Goal: Information Seeking & Learning: Learn about a topic

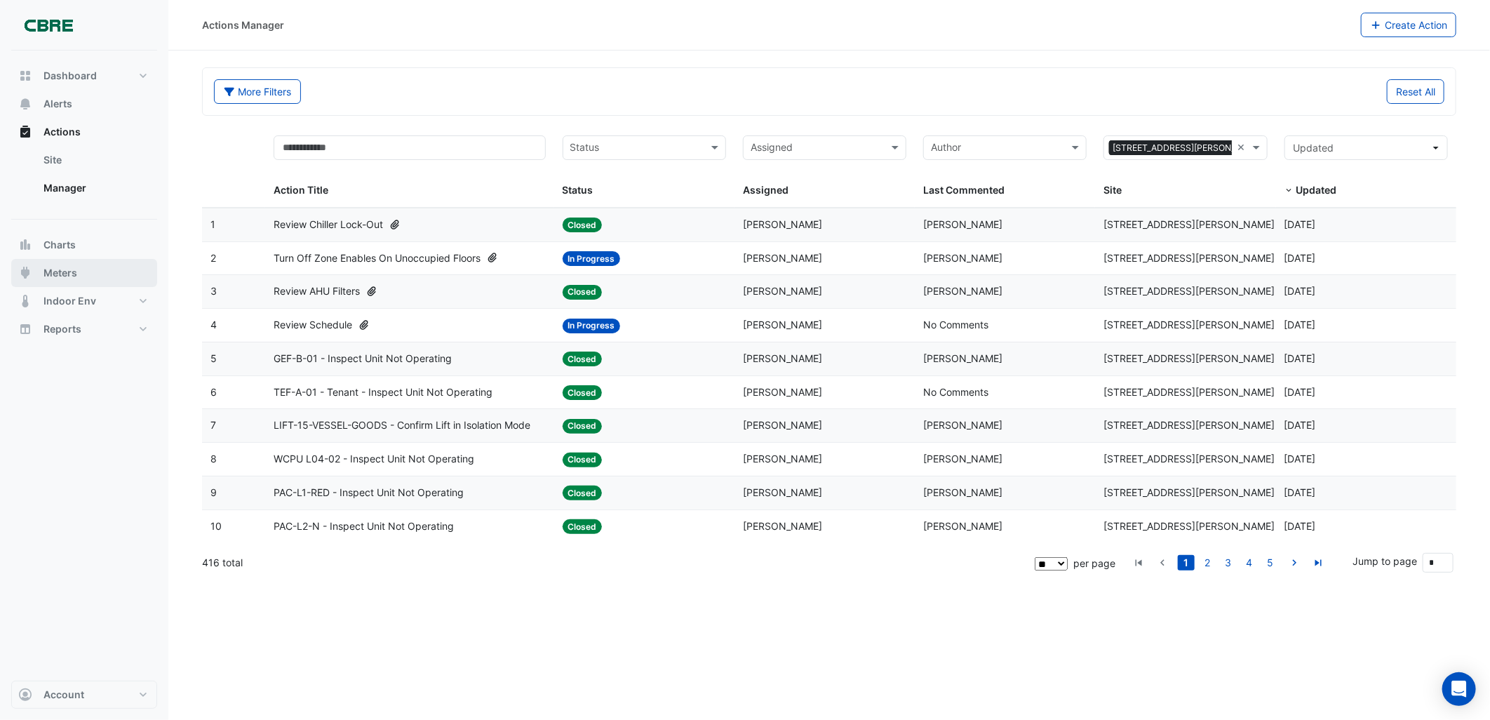
click at [77, 274] on button "Meters" at bounding box center [84, 273] width 146 height 28
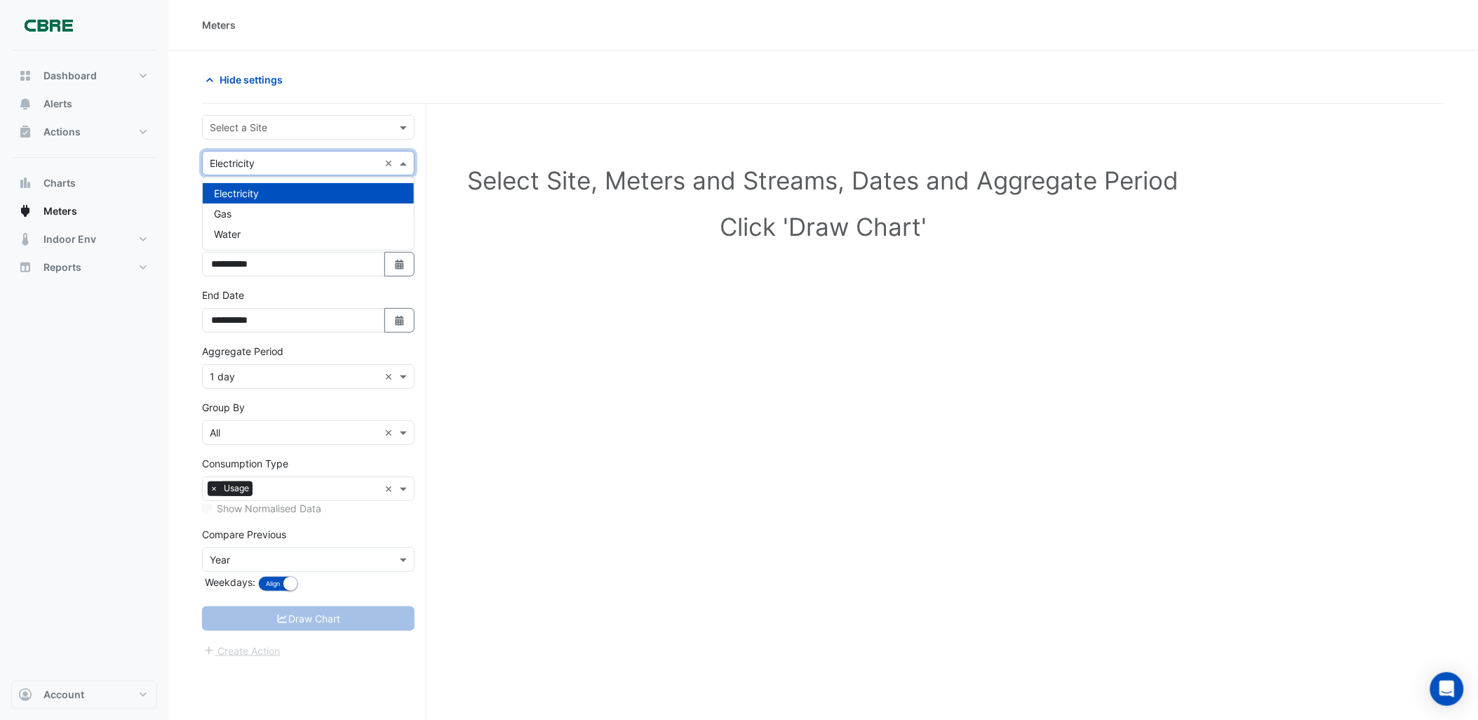
click at [253, 163] on input "text" at bounding box center [294, 163] width 169 height 15
click at [235, 208] on div "Gas" at bounding box center [308, 213] width 211 height 20
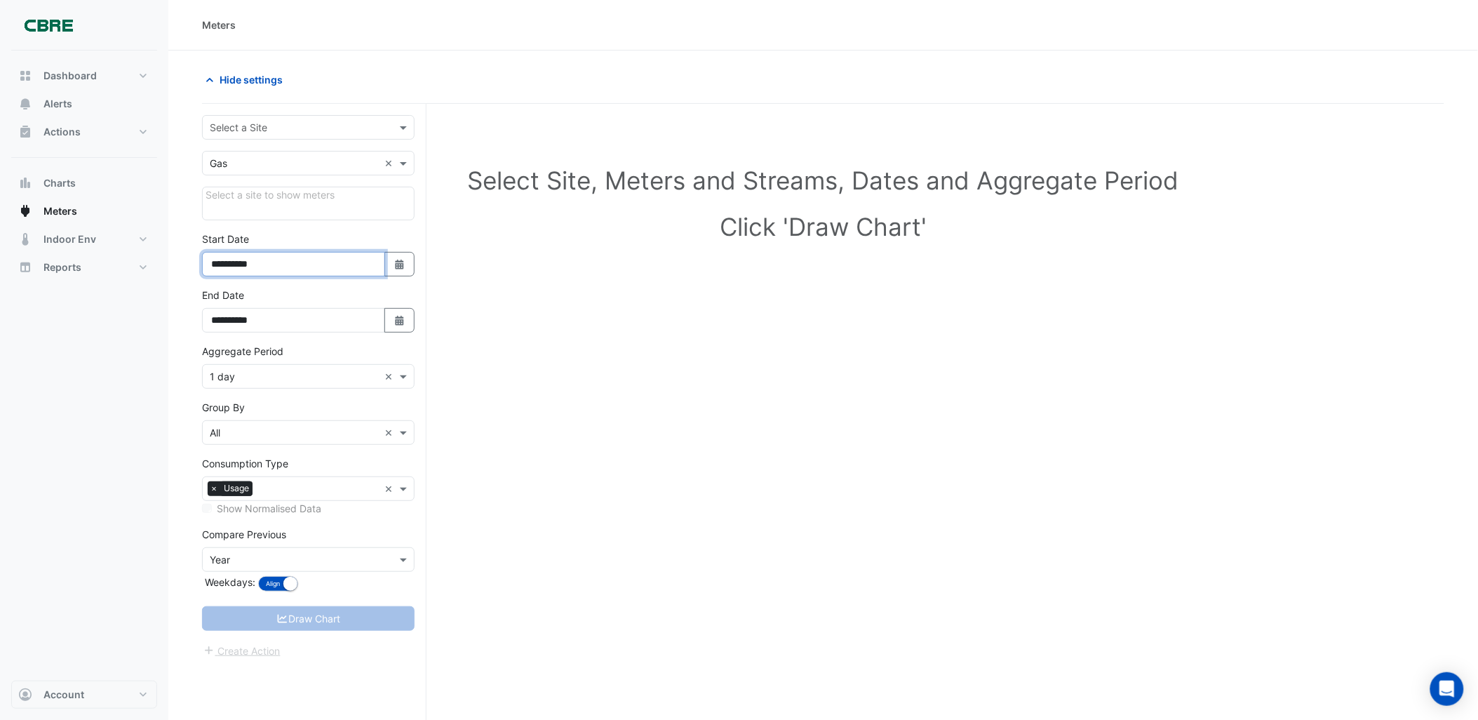
click at [300, 269] on input "**********" at bounding box center [293, 264] width 183 height 25
click at [303, 380] on input "text" at bounding box center [294, 377] width 169 height 15
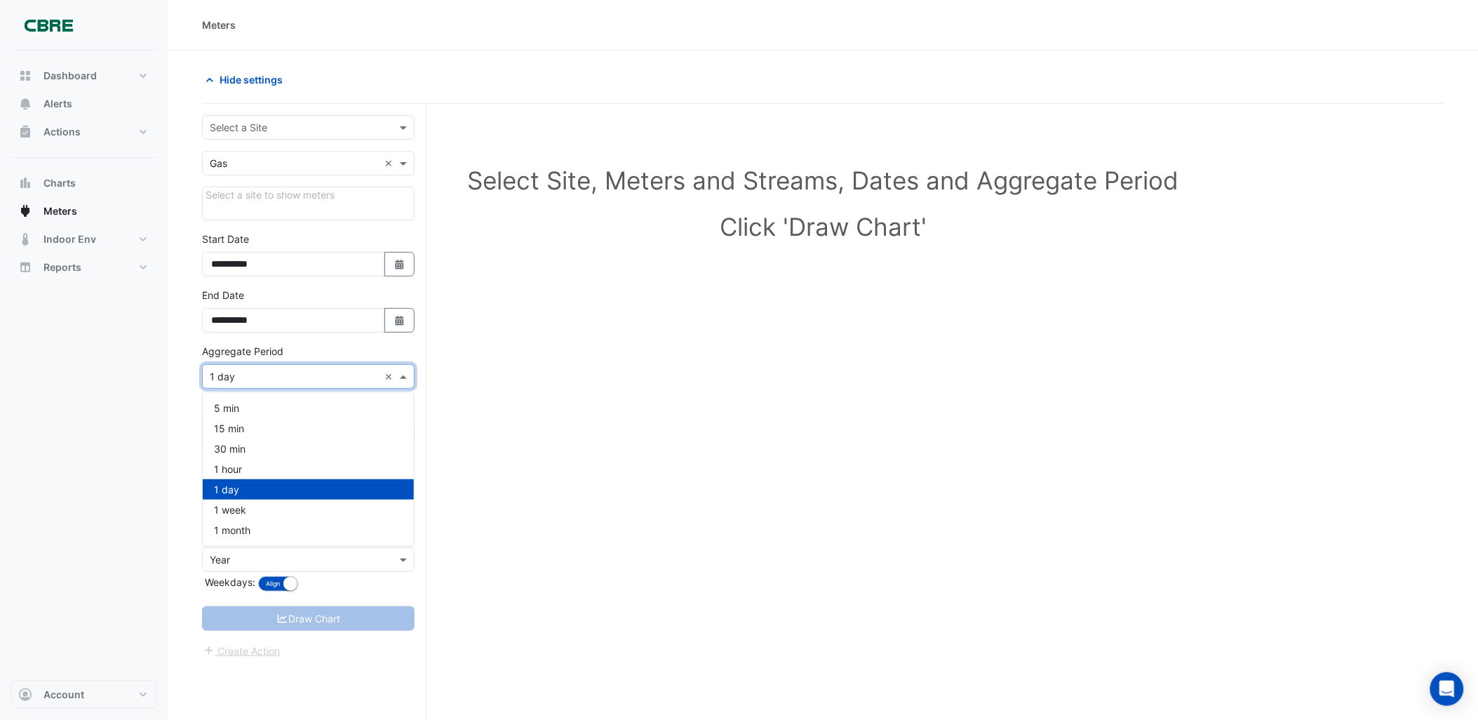
click at [303, 380] on input "text" at bounding box center [294, 377] width 169 height 15
click at [396, 356] on div "Aggregate Period Aggregate Period × 1 day ×" at bounding box center [308, 366] width 213 height 45
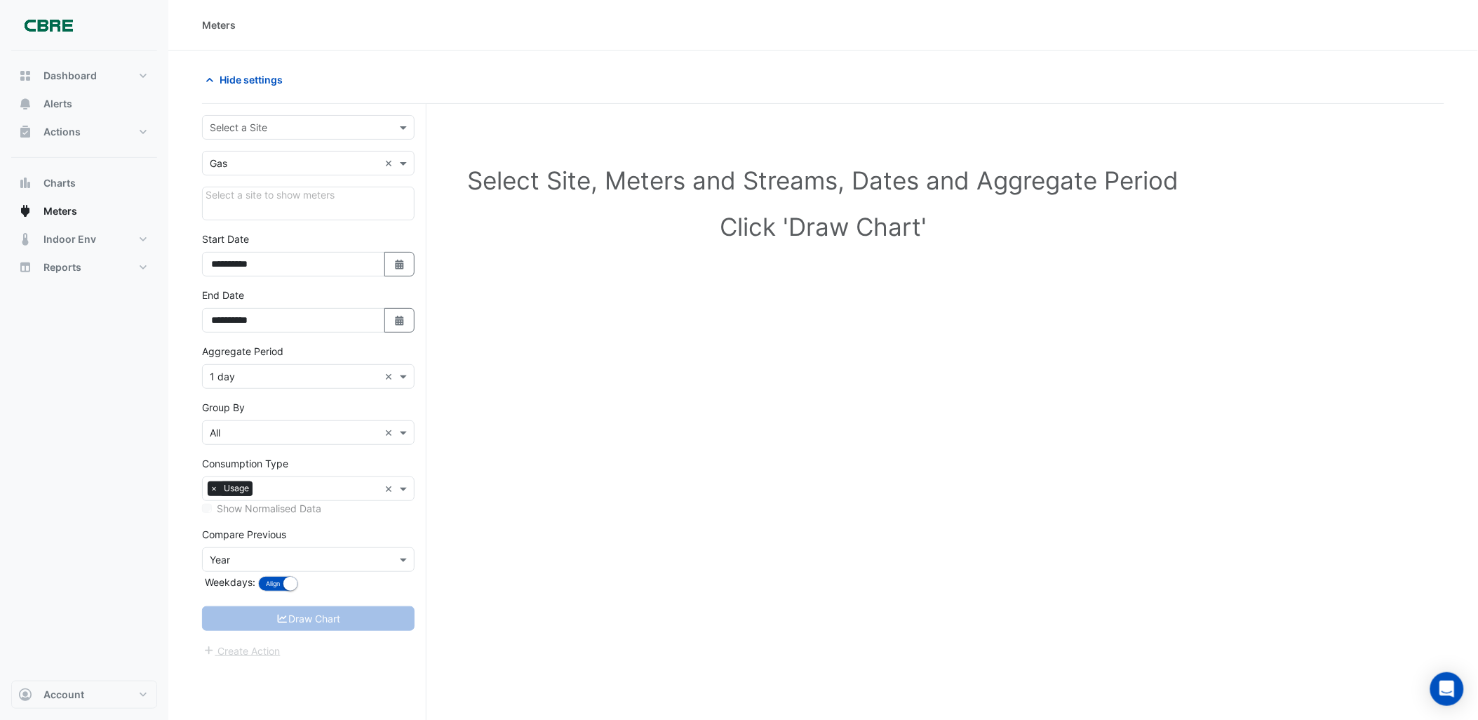
drag, startPoint x: 243, startPoint y: 222, endPoint x: 243, endPoint y: 215, distance: 7.7
click at [242, 222] on form "**********" at bounding box center [308, 387] width 213 height 544
click at [249, 192] on div "Select a site to show meters" at bounding box center [308, 204] width 213 height 34
drag, startPoint x: 291, startPoint y: 605, endPoint x: 300, endPoint y: 421, distance: 184.0
click at [289, 605] on form "**********" at bounding box center [308, 387] width 213 height 544
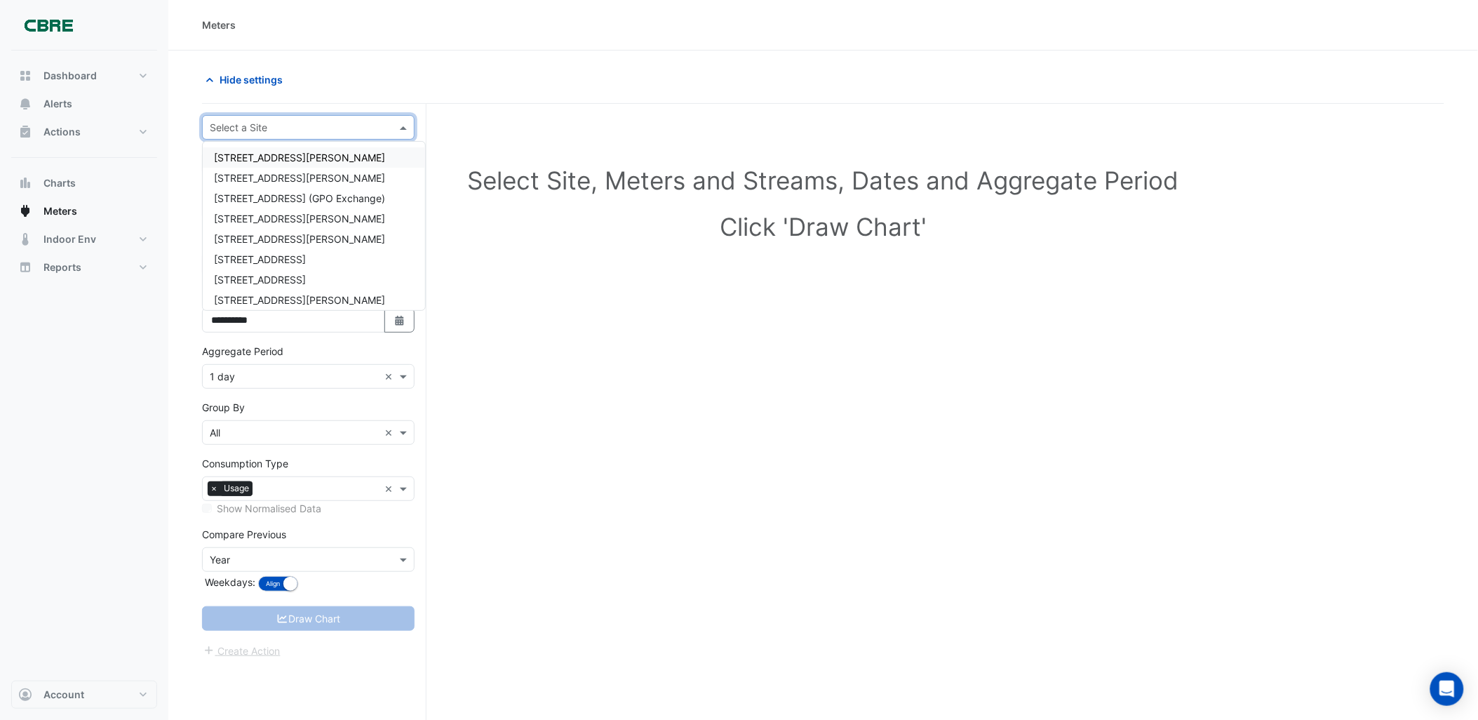
drag, startPoint x: 264, startPoint y: 121, endPoint x: 255, endPoint y: 138, distance: 19.1
click at [263, 123] on input "text" at bounding box center [294, 128] width 169 height 15
click at [249, 172] on span "[STREET_ADDRESS][PERSON_NAME]" at bounding box center [299, 178] width 171 height 12
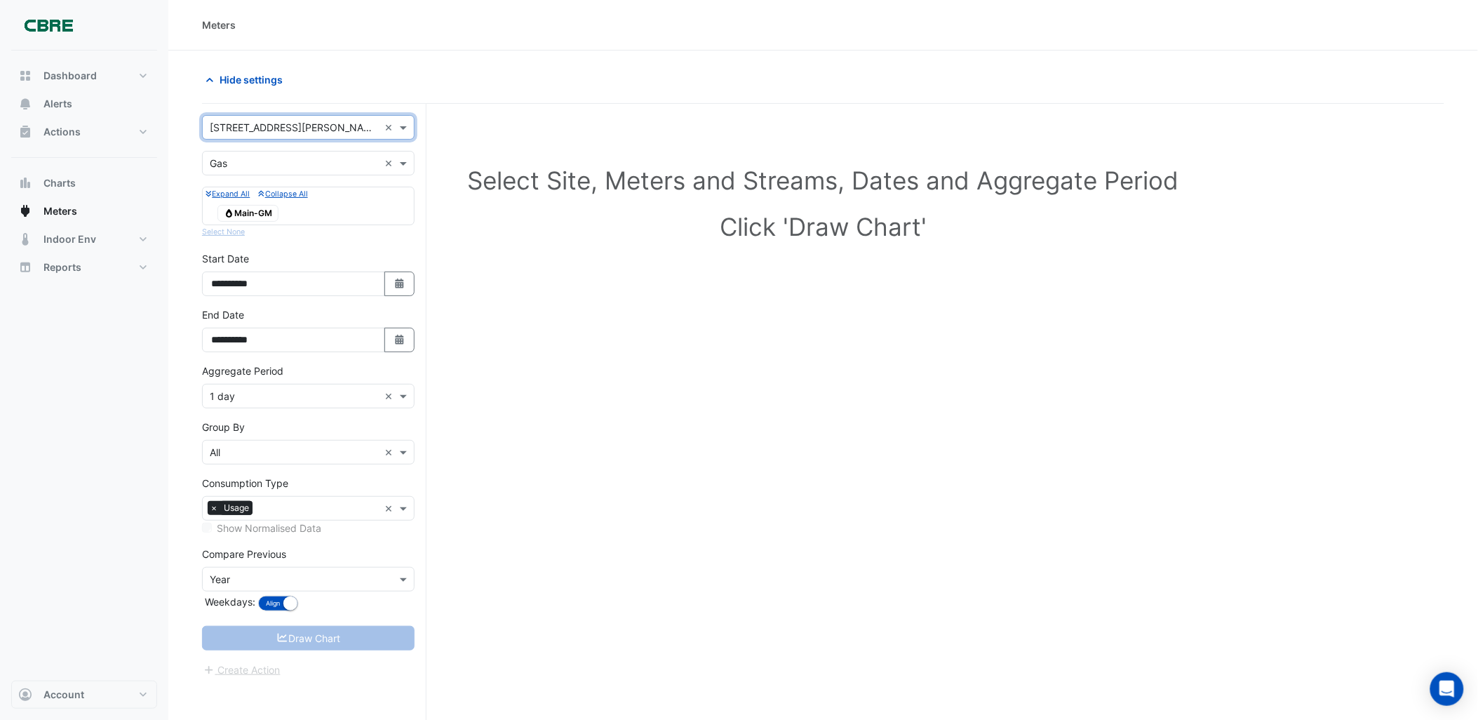
click at [254, 210] on span "Gas Main-GM" at bounding box center [247, 213] width 61 height 17
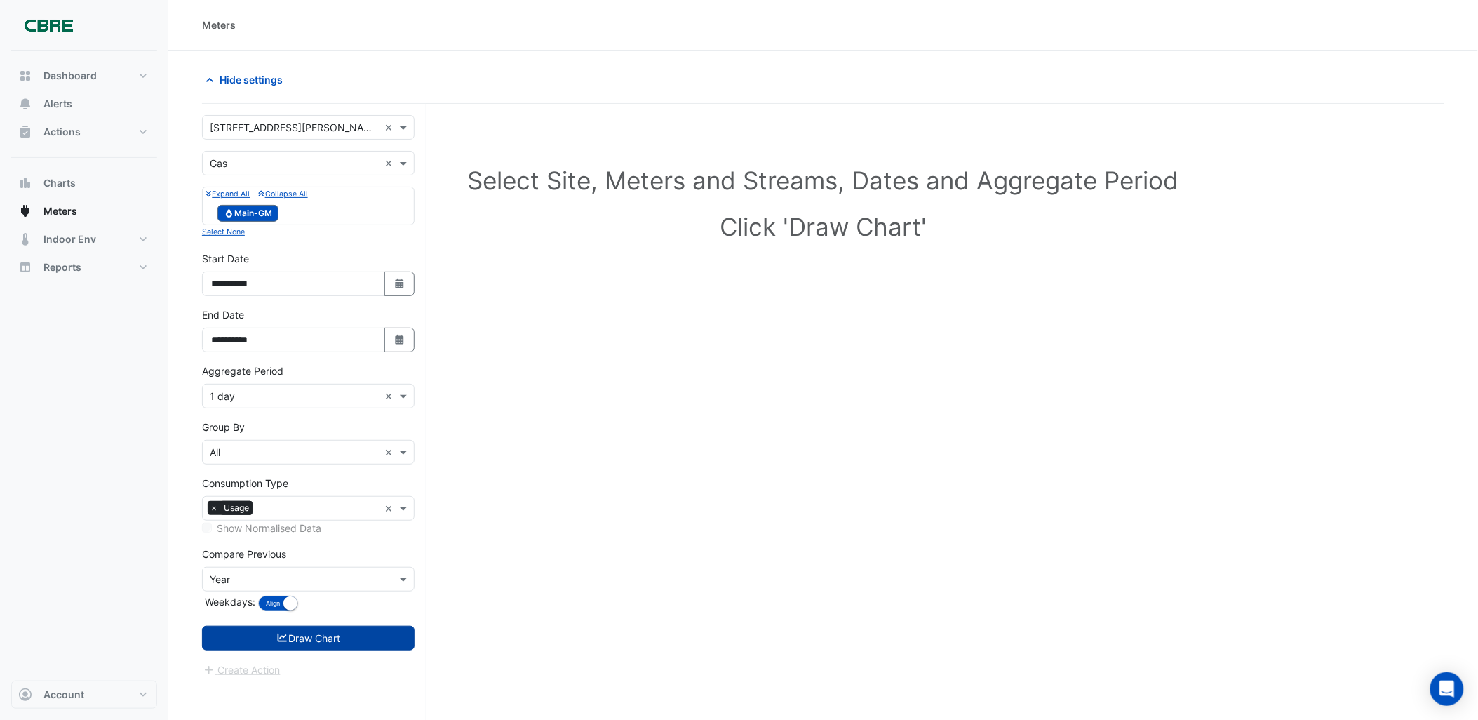
click at [333, 639] on button "Draw Chart" at bounding box center [308, 638] width 213 height 25
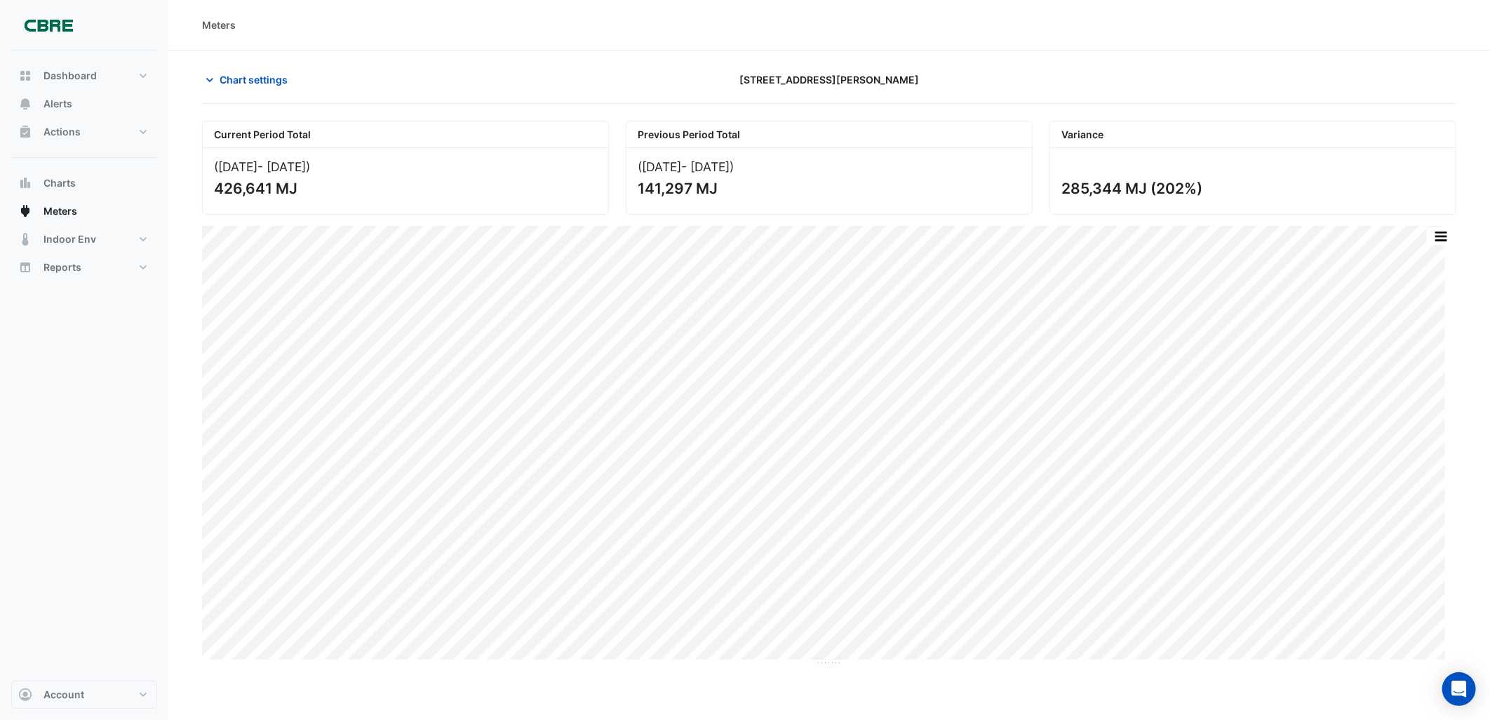
drag, startPoint x: 302, startPoint y: 192, endPoint x: 189, endPoint y: 185, distance: 112.4
click at [189, 185] on section "Chart settings [STREET_ADDRESS][PERSON_NAME] Current Period Total ([DATE] - [DA…" at bounding box center [829, 358] width 1322 height 615
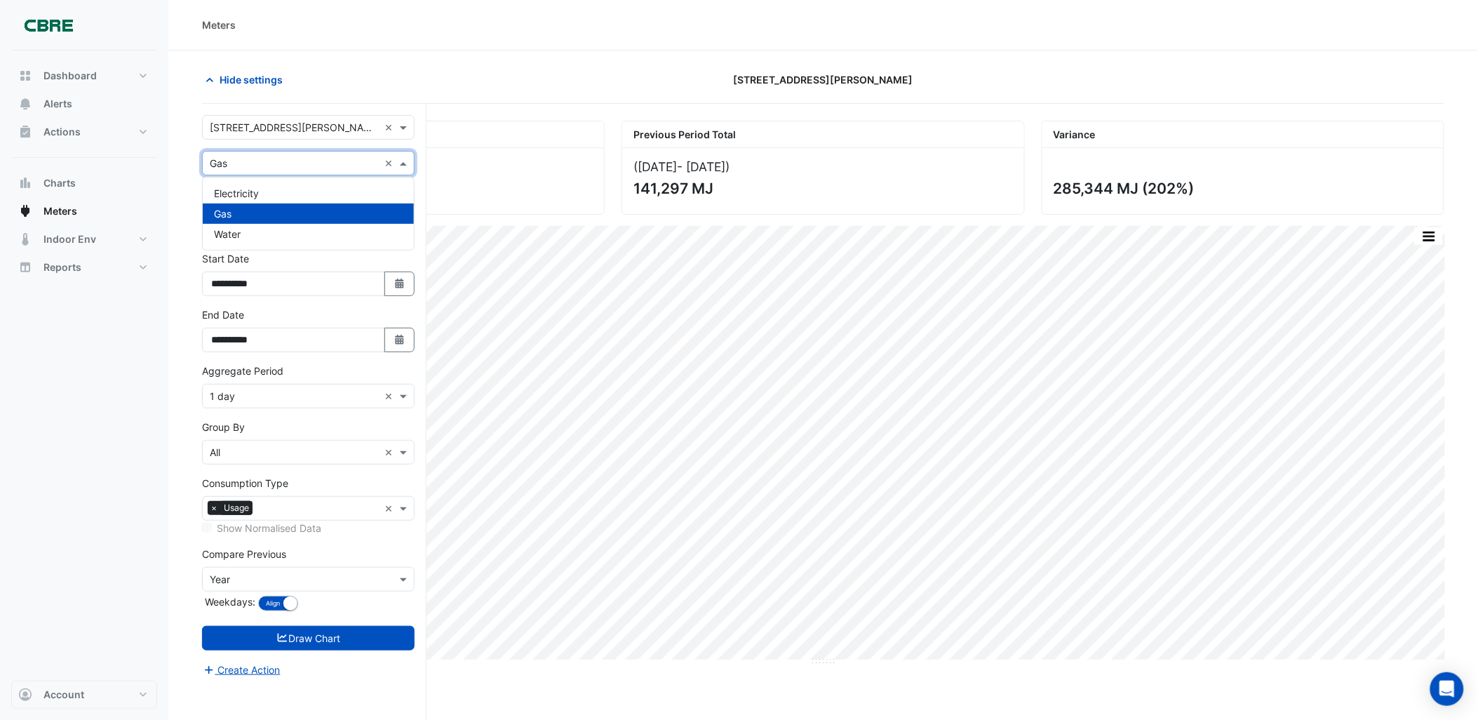
click at [241, 164] on input "text" at bounding box center [294, 163] width 169 height 15
click at [253, 227] on div "Water" at bounding box center [308, 234] width 211 height 20
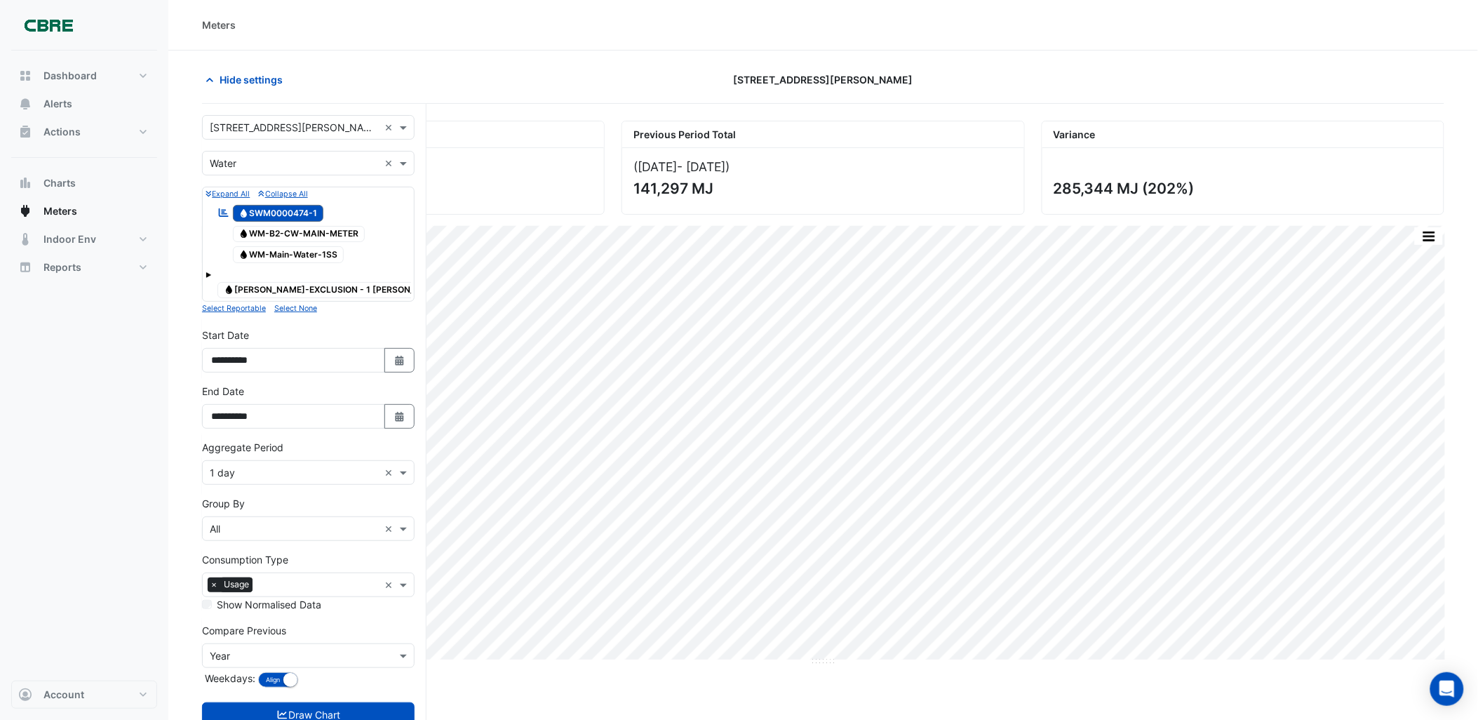
click at [309, 235] on span "Water WM-B2-CW-MAIN-METER" at bounding box center [299, 234] width 133 height 17
drag, startPoint x: 300, startPoint y: 213, endPoint x: 297, endPoint y: 223, distance: 10.0
click at [300, 213] on span "Water SWM0000474-1" at bounding box center [278, 213] width 91 height 17
click at [307, 704] on button "Draw Chart" at bounding box center [308, 714] width 213 height 25
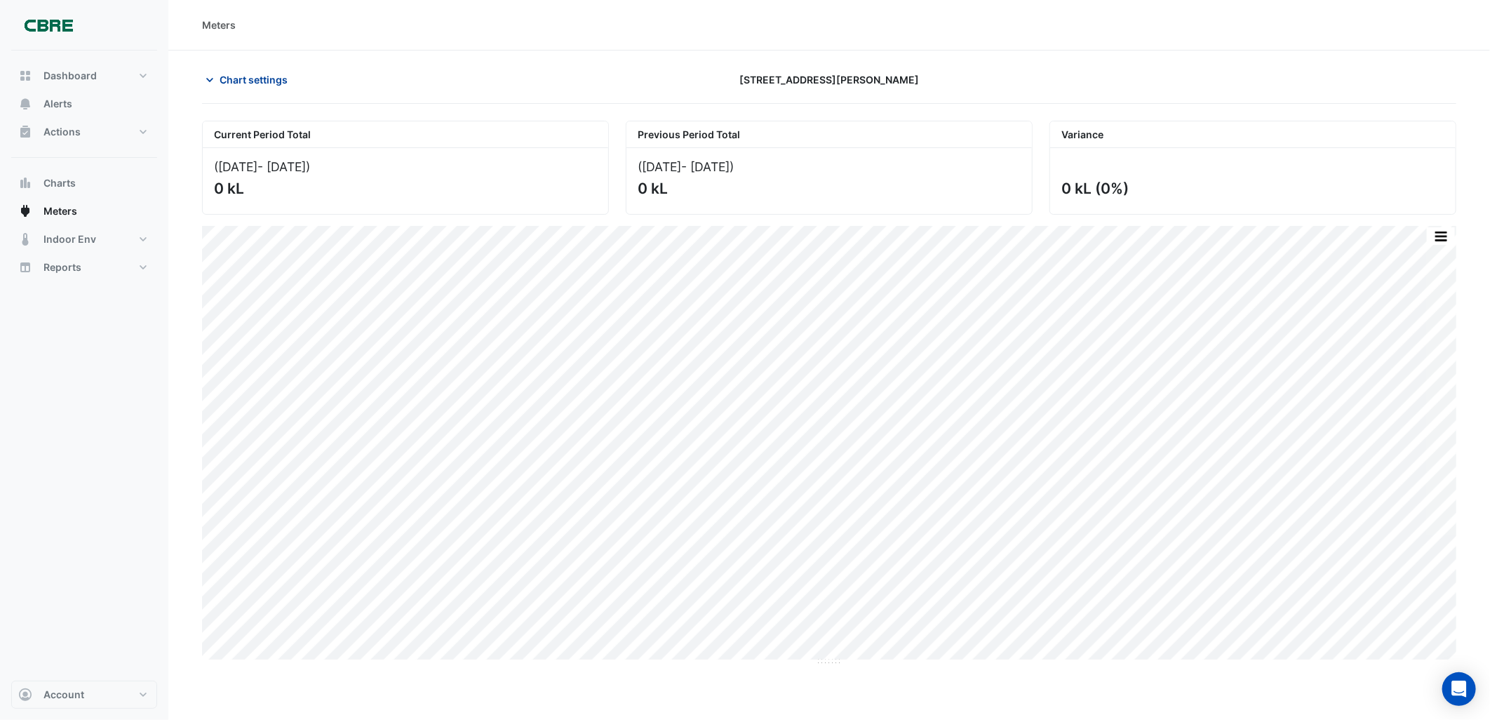
click at [260, 73] on span "Chart settings" at bounding box center [254, 79] width 68 height 15
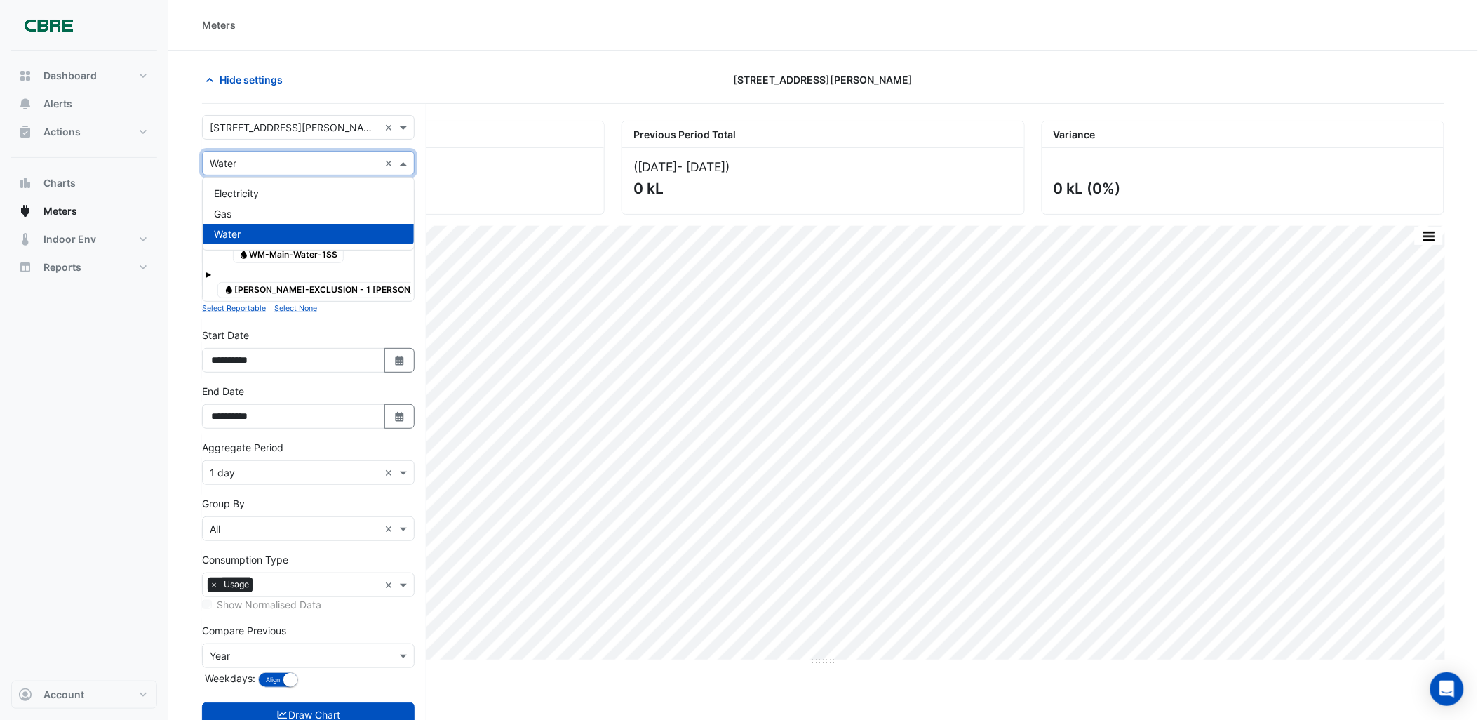
click at [240, 170] on input "text" at bounding box center [294, 163] width 169 height 15
click at [241, 188] on span "Electricity" at bounding box center [236, 193] width 45 height 12
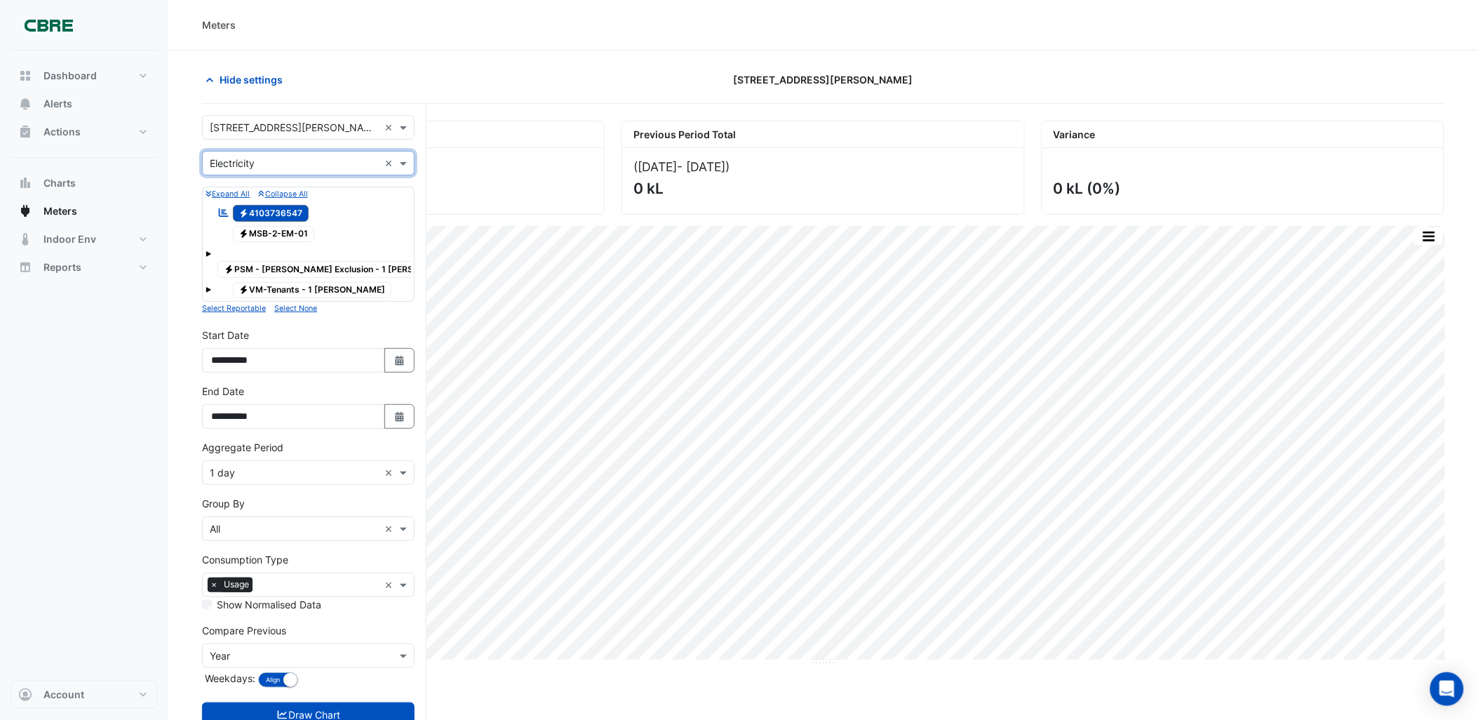
click at [268, 233] on span "Electricity MSB-2-EM-01" at bounding box center [274, 234] width 82 height 17
click at [250, 227] on span "Electricity MSB-2-EM-01" at bounding box center [274, 234] width 82 height 17
click at [314, 702] on button "Draw Chart" at bounding box center [308, 714] width 213 height 25
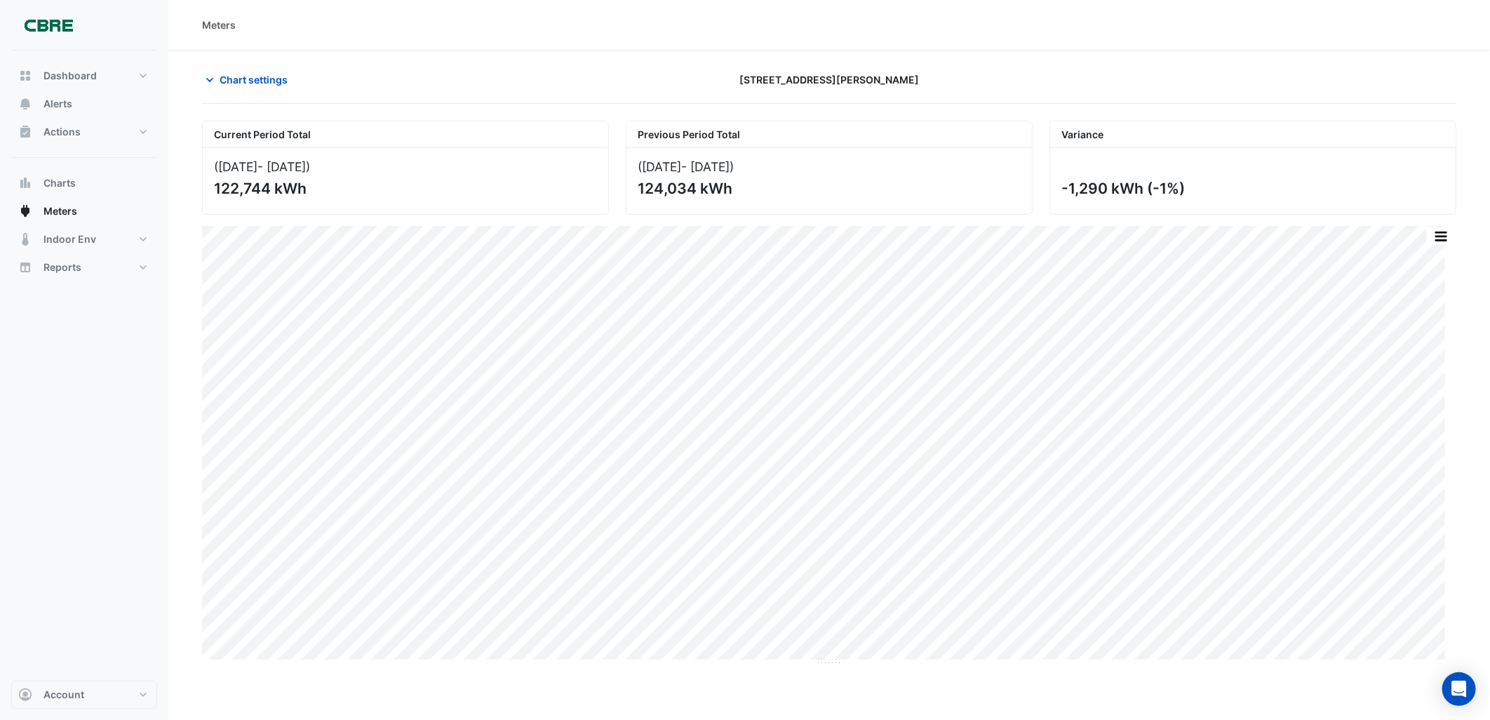
click at [1197, 105] on div "Current Period Total ([DATE] - [DATE] ) 122,744 kWh Previous Period Total ([DAT…" at bounding box center [829, 385] width 1254 height 562
